Goal: Entertainment & Leisure: Consume media (video, audio)

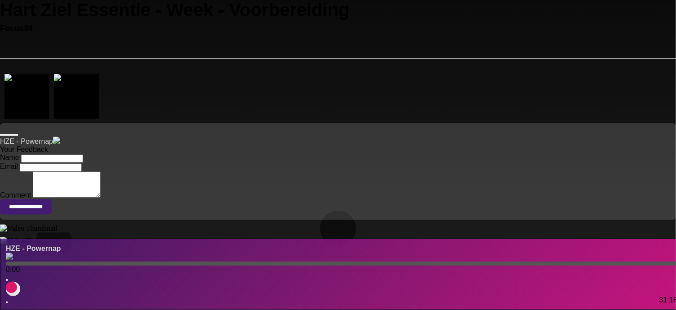
click at [33, 146] on p "HZE - Powernap Loading Track..." at bounding box center [338, 141] width 676 height 9
click at [13, 253] on img at bounding box center [9, 256] width 7 height 7
click at [41, 246] on p "HZE - Powernap" at bounding box center [344, 249] width 676 height 8
click at [42, 246] on p "HZE - Powernap" at bounding box center [344, 249] width 676 height 8
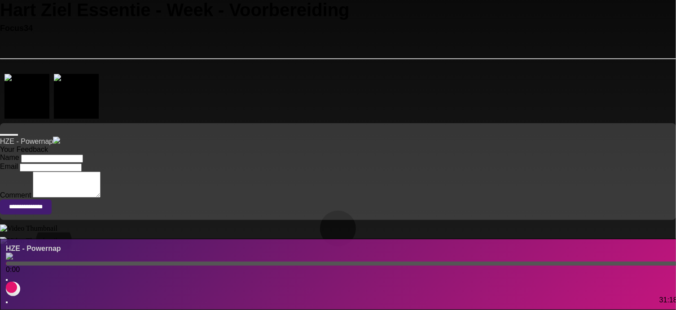
click at [56, 144] on img at bounding box center [59, 140] width 13 height 7
click at [59, 144] on img at bounding box center [59, 140] width 13 height 7
click at [9, 135] on icon at bounding box center [9, 135] width 0 height 0
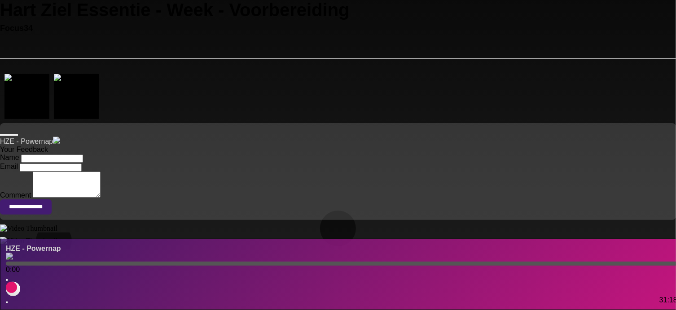
click at [9, 135] on icon at bounding box center [9, 135] width 0 height 0
click at [48, 146] on p "HZE - Powernap Loading Track..." at bounding box center [338, 141] width 676 height 9
click at [59, 144] on img at bounding box center [59, 140] width 13 height 7
click at [48, 146] on p "HZE - Powernap Loading Track..." at bounding box center [338, 141] width 676 height 9
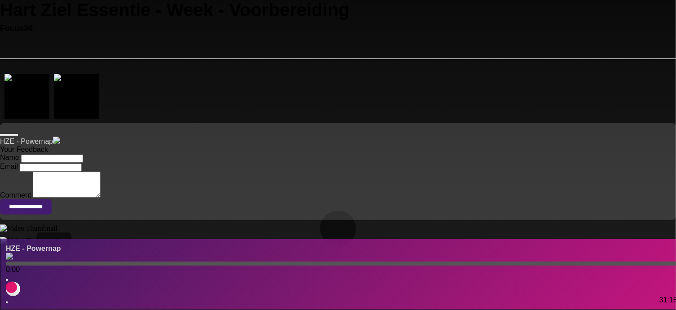
click at [48, 146] on p "HZE - Powernap Loading Track..." at bounding box center [338, 141] width 676 height 9
click at [63, 144] on img at bounding box center [59, 140] width 13 height 7
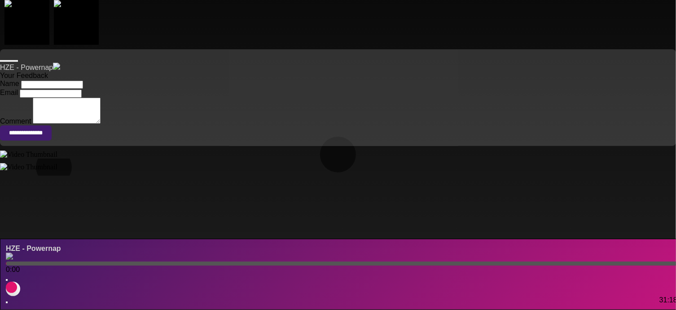
scroll to position [272, 0]
click at [13, 253] on img at bounding box center [9, 256] width 7 height 7
click at [8, 256] on img at bounding box center [9, 256] width 7 height 7
click at [6, 256] on img at bounding box center [9, 256] width 7 height 7
click at [12, 288] on icon at bounding box center [12, 288] width 0 height 0
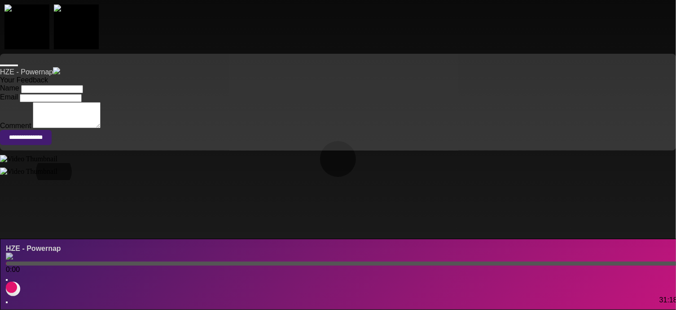
scroll to position [48, 0]
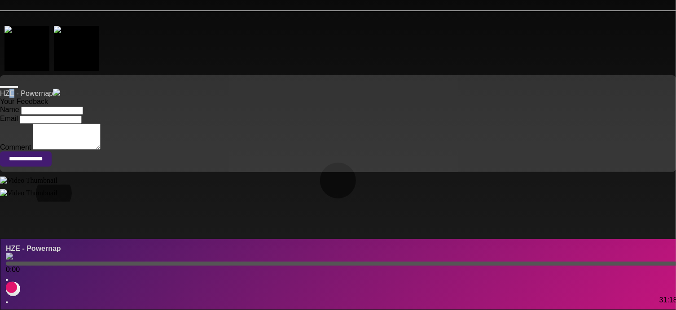
drag, startPoint x: 13, startPoint y: 112, endPoint x: 4, endPoint y: 111, distance: 8.6
click at [7, 98] on p "HZE - Powernap Loading Track..." at bounding box center [338, 93] width 676 height 9
click at [4, 98] on p "HZE - Powernap Loading Track..." at bounding box center [338, 93] width 676 height 9
drag, startPoint x: 35, startPoint y: 114, endPoint x: 14, endPoint y: 104, distance: 23.3
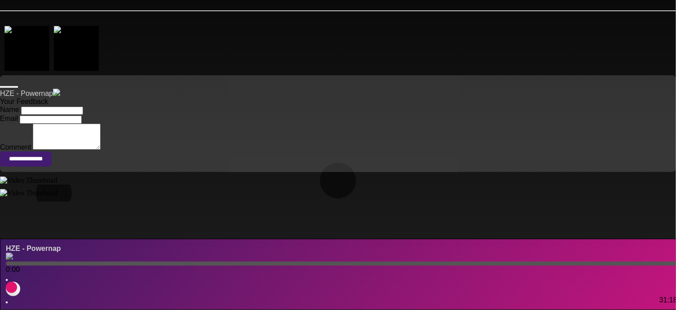
click at [31, 98] on p "HZE - Powernap Loading Track..." at bounding box center [338, 93] width 676 height 9
click at [9, 87] on icon at bounding box center [9, 87] width 0 height 0
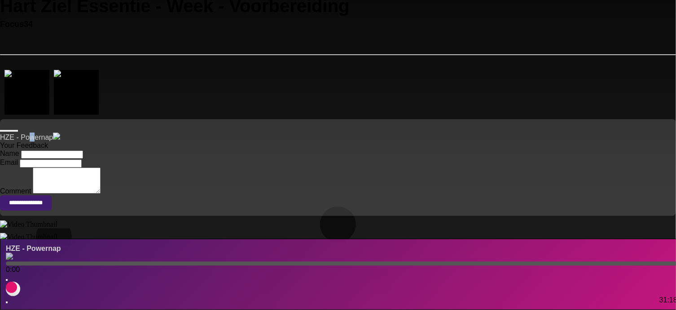
scroll to position [0, 0]
